Goal: Task Accomplishment & Management: Complete application form

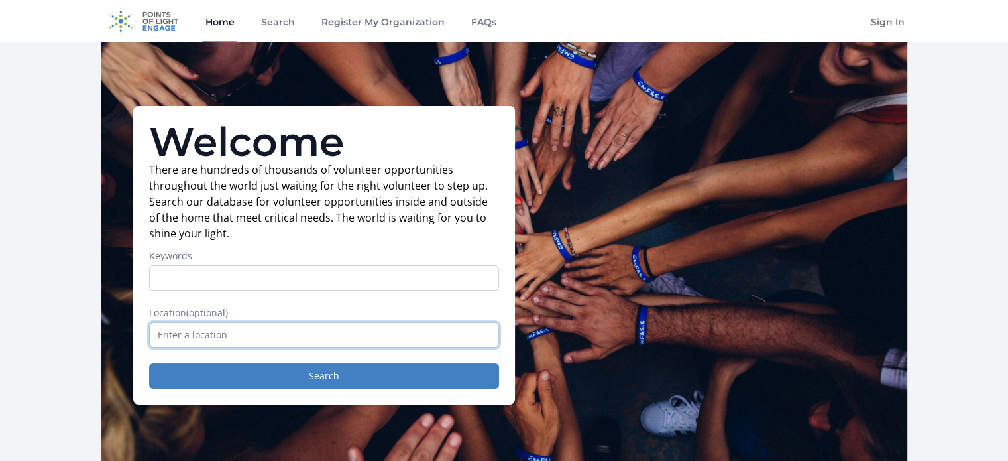
click at [196, 330] on input "text" at bounding box center [324, 334] width 350 height 25
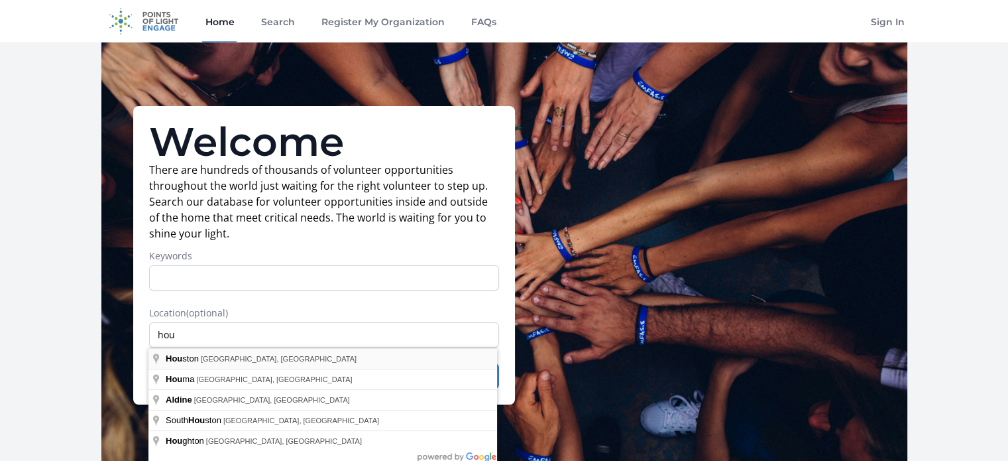
type input "Houston, TX, USA"
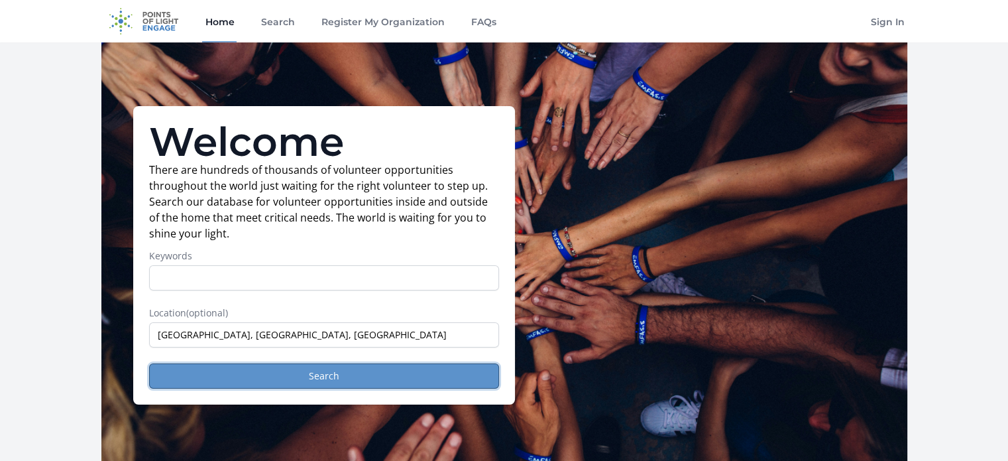
click at [335, 381] on button "Search" at bounding box center [324, 375] width 350 height 25
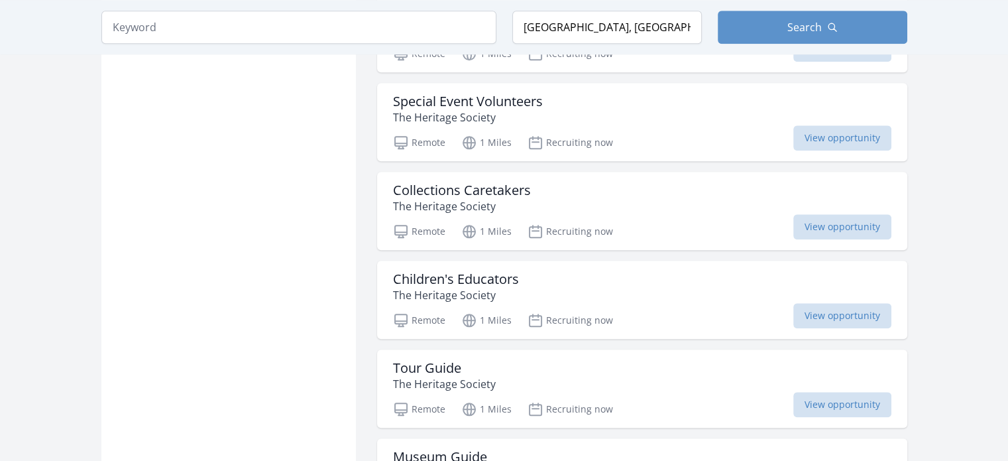
scroll to position [1591, 0]
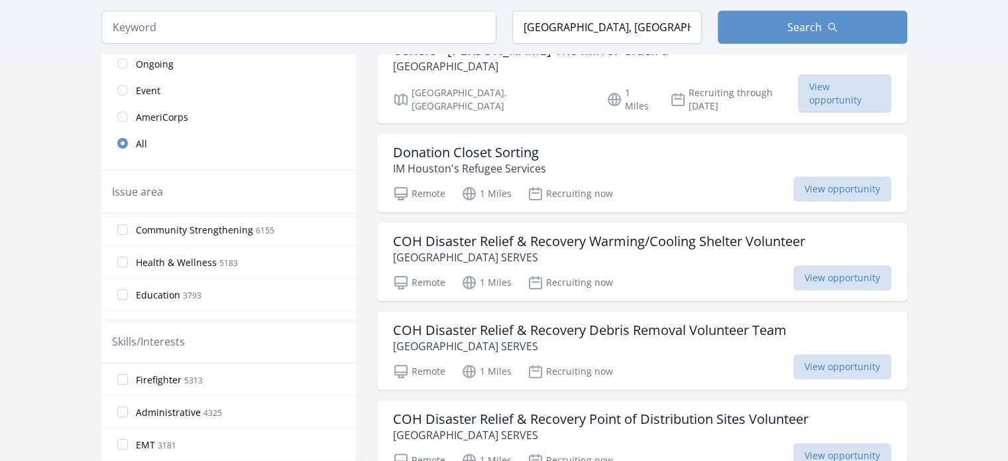
scroll to position [332, 0]
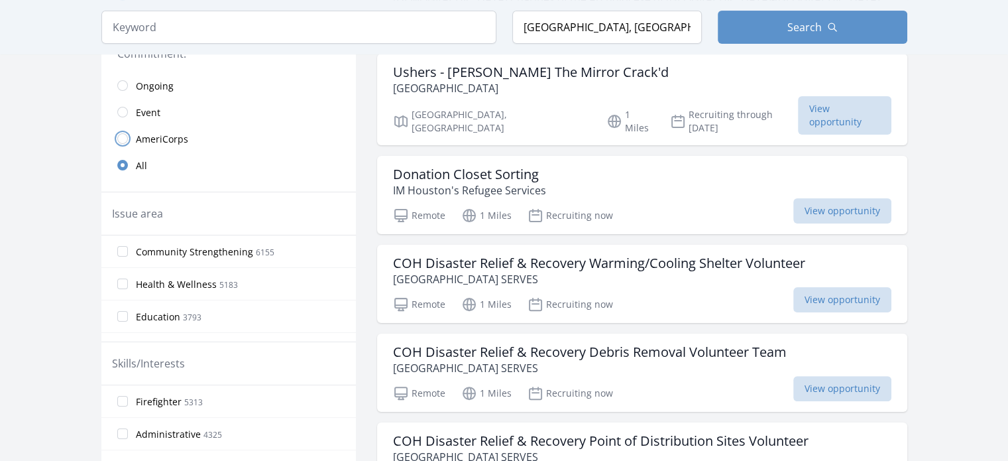
click at [121, 137] on input "radio" at bounding box center [122, 138] width 11 height 11
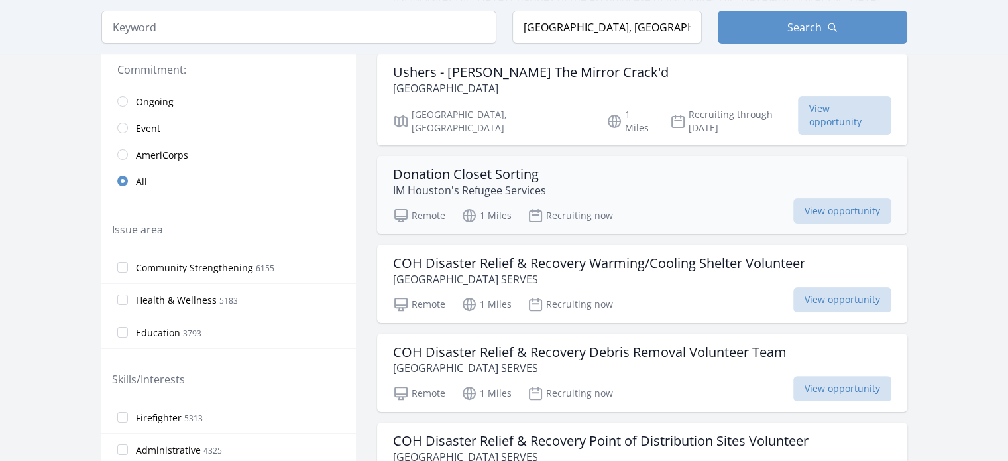
scroll to position [347, 0]
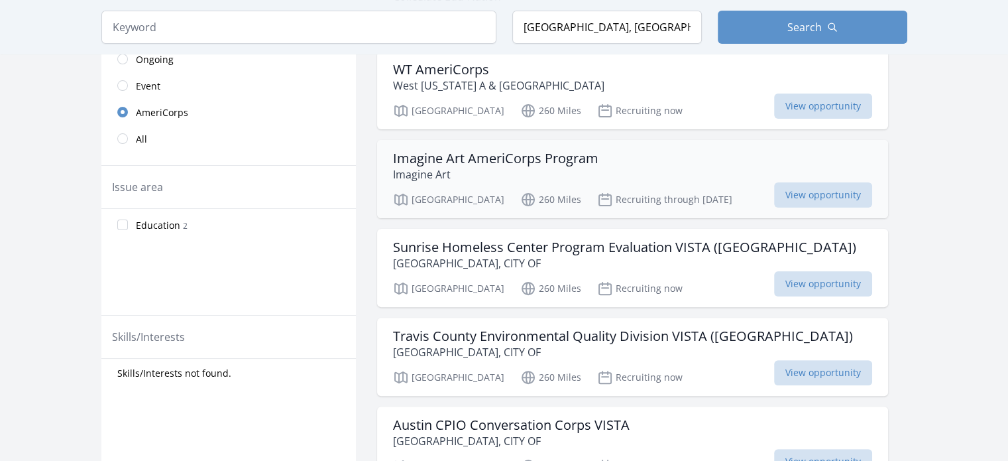
scroll to position [82, 0]
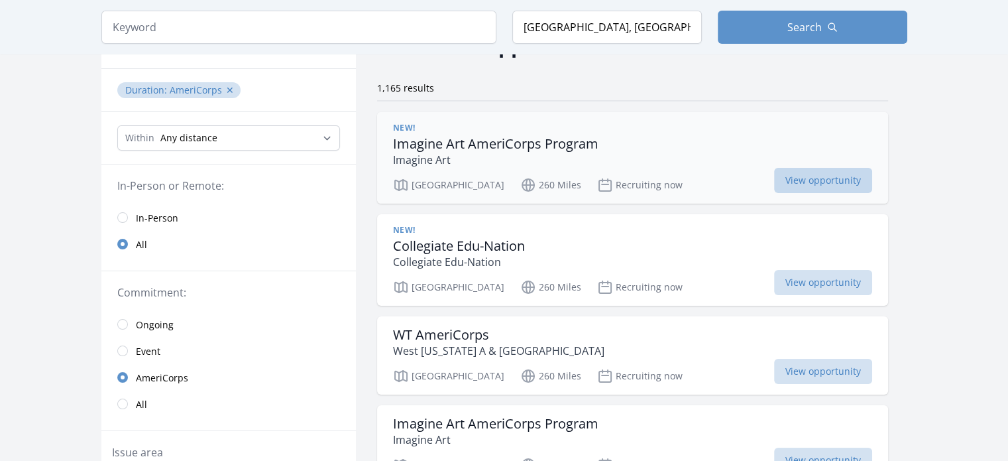
click at [774, 178] on span "View opportunity" at bounding box center [823, 180] width 98 height 25
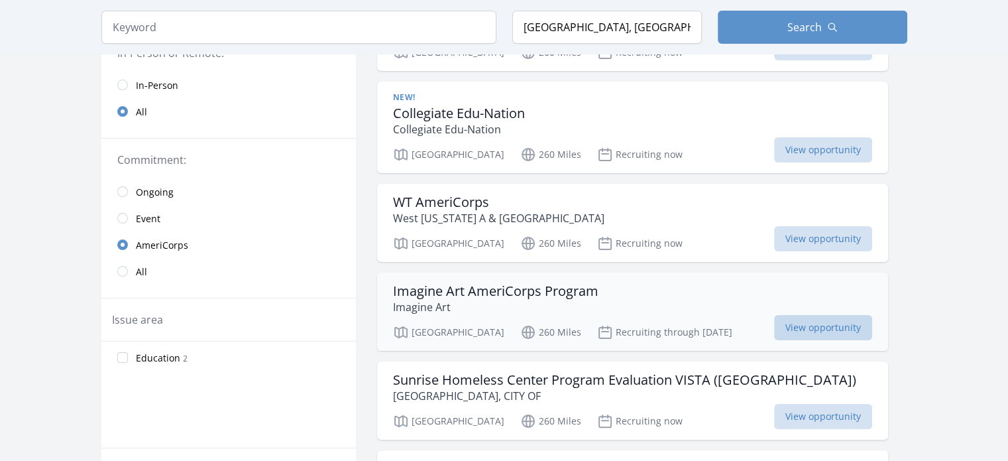
click at [774, 322] on span "View opportunity" at bounding box center [823, 327] width 98 height 25
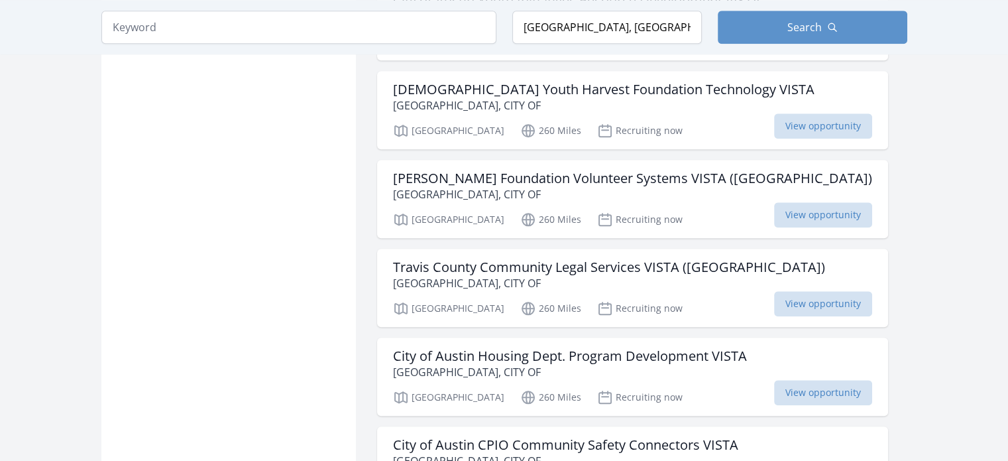
scroll to position [1475, 0]
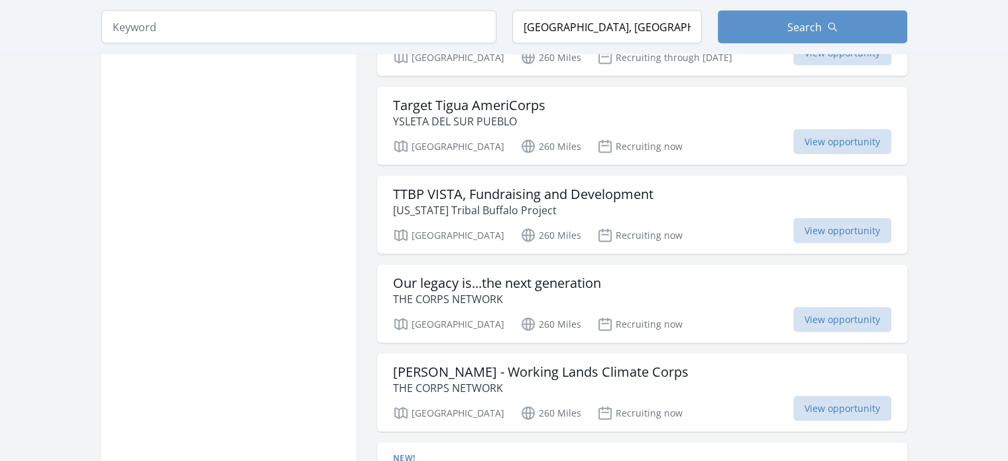
scroll to position [3000, 0]
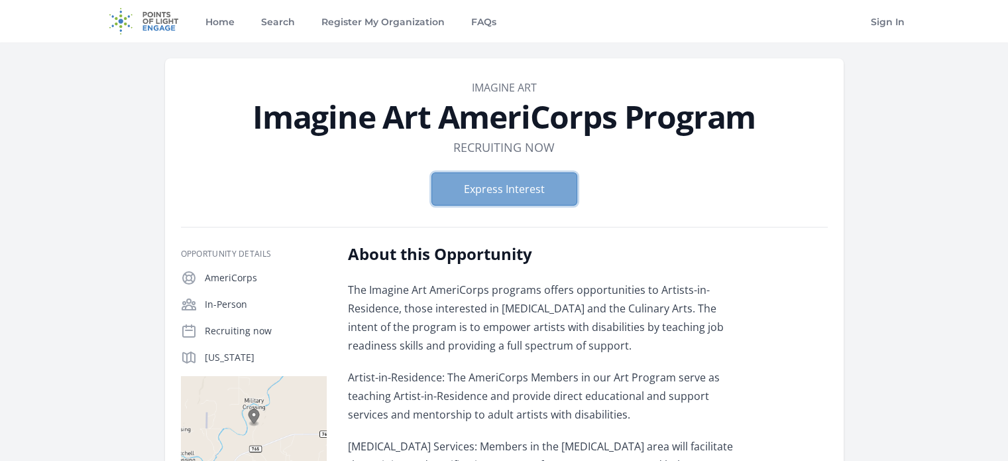
click at [538, 182] on button "Express Interest" at bounding box center [505, 188] width 146 height 33
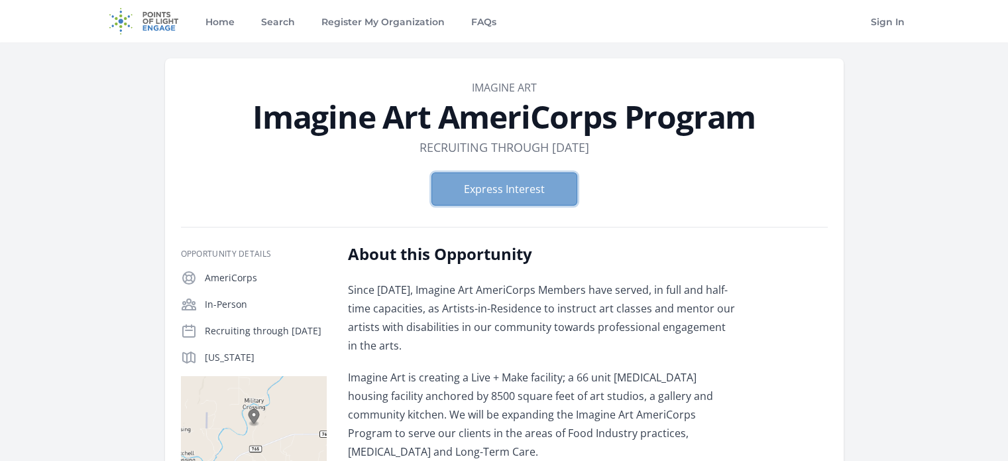
click at [506, 188] on button "Express Interest" at bounding box center [505, 188] width 146 height 33
